Goal: Find specific page/section: Find specific page/section

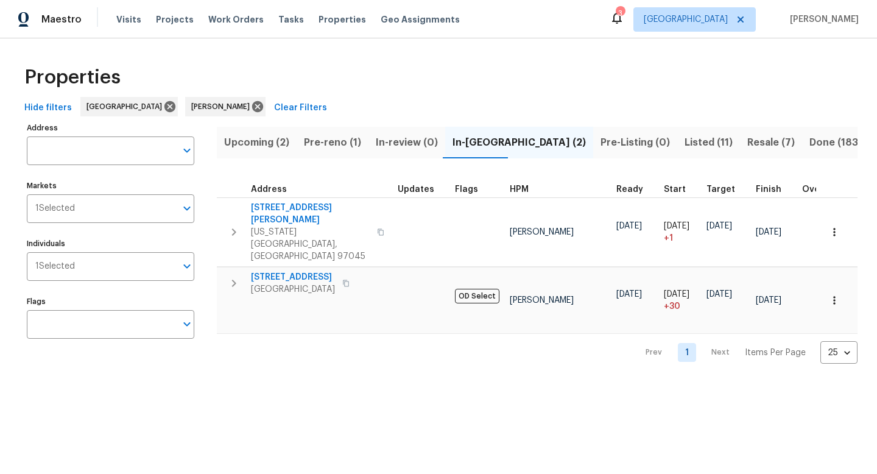
click at [344, 149] on span "Pre-reno (1)" at bounding box center [332, 142] width 57 height 17
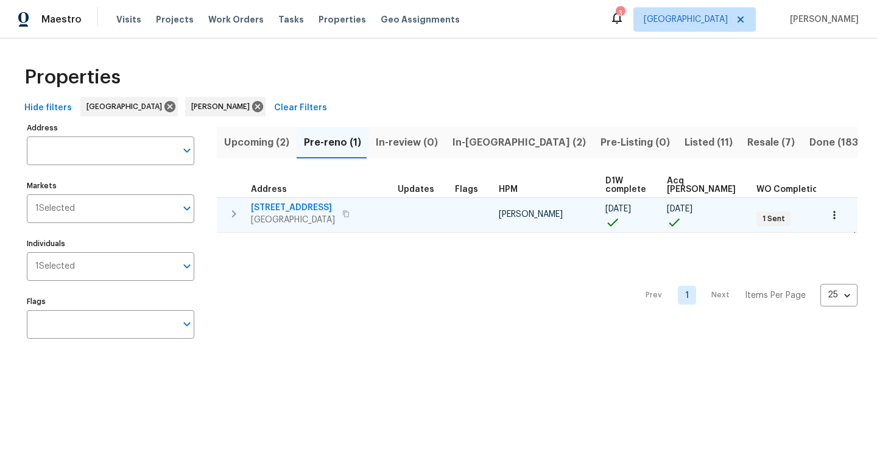
click at [349, 212] on icon "button" at bounding box center [345, 213] width 7 height 7
click at [843, 216] on button "button" at bounding box center [834, 215] width 27 height 27
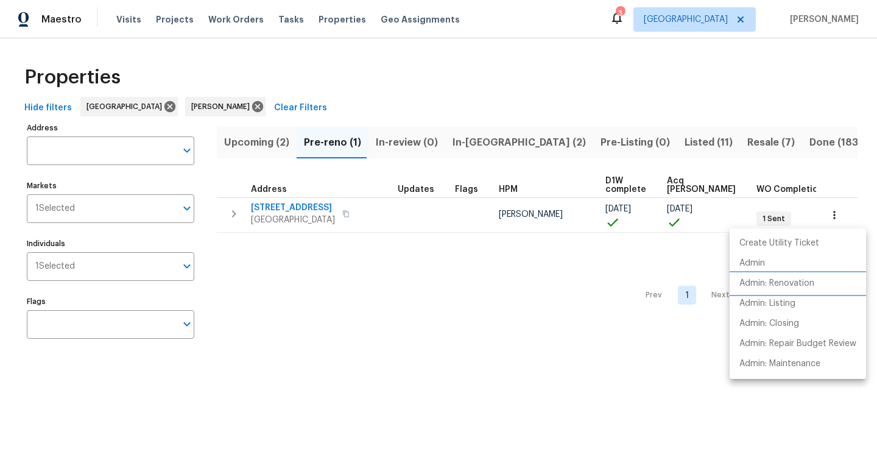
click at [796, 285] on p "Admin: Renovation" at bounding box center [777, 283] width 75 height 13
